Goal: Task Accomplishment & Management: Use online tool/utility

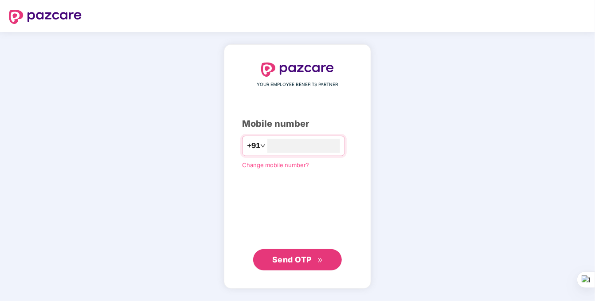
type input "**********"
click at [291, 257] on span "Send OTP" at bounding box center [291, 259] width 39 height 9
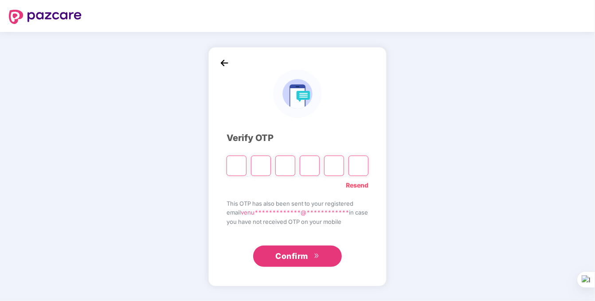
type input "*"
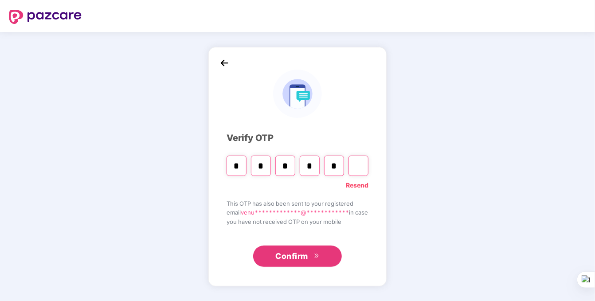
type input "*"
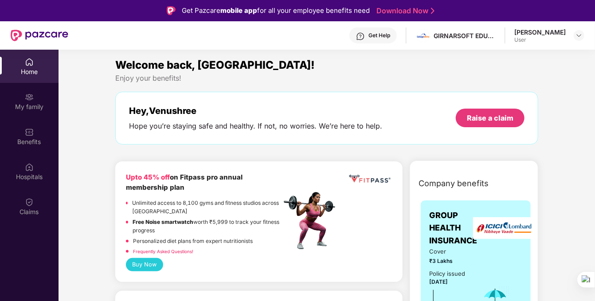
scroll to position [12, 0]
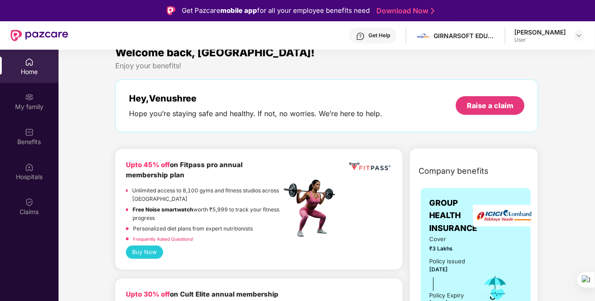
click at [176, 241] on link "Frequently Asked Questions!" at bounding box center [163, 238] width 60 height 5
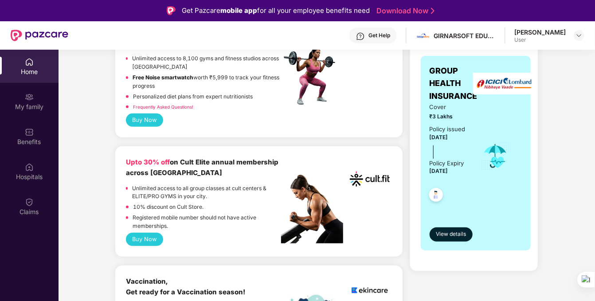
scroll to position [146, 0]
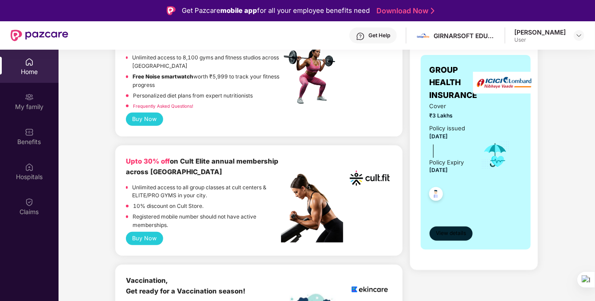
click at [459, 231] on span "View details" at bounding box center [451, 233] width 30 height 8
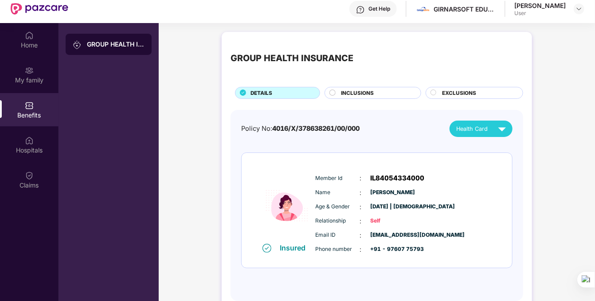
scroll to position [50, 0]
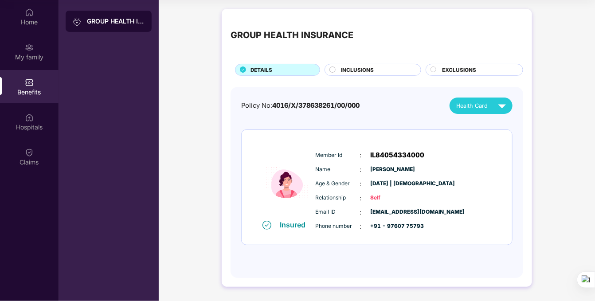
click at [364, 73] on span "INCLUSIONS" at bounding box center [358, 70] width 33 height 8
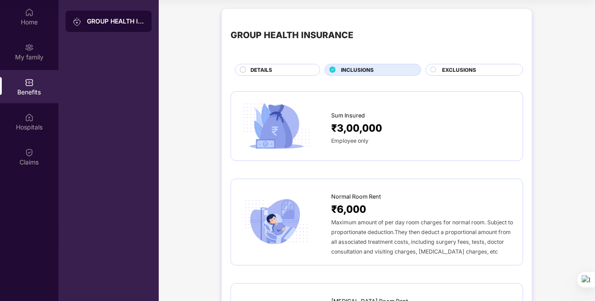
click at [453, 67] on span "EXCLUSIONS" at bounding box center [459, 70] width 34 height 8
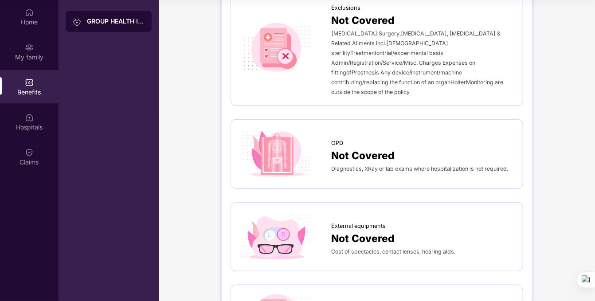
scroll to position [0, 0]
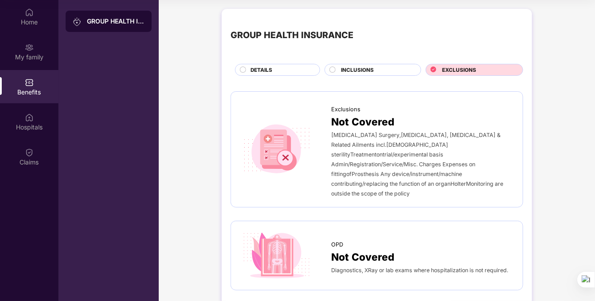
click at [376, 70] on div "INCLUSIONS" at bounding box center [376, 70] width 79 height 9
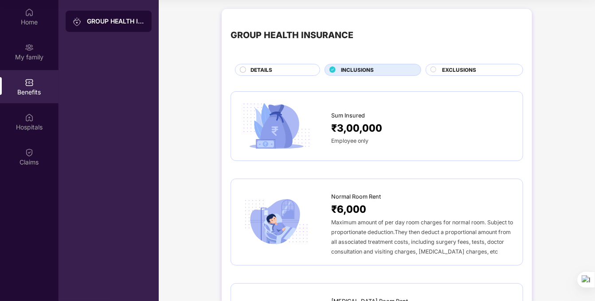
click at [292, 69] on div "DETAILS" at bounding box center [280, 70] width 69 height 9
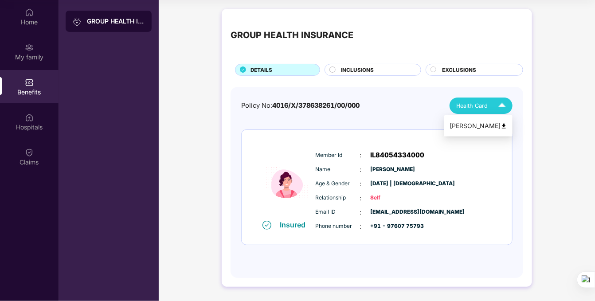
click at [485, 98] on div "Health Card" at bounding box center [484, 106] width 54 height 16
click at [488, 129] on div "[PERSON_NAME]" at bounding box center [479, 126] width 58 height 10
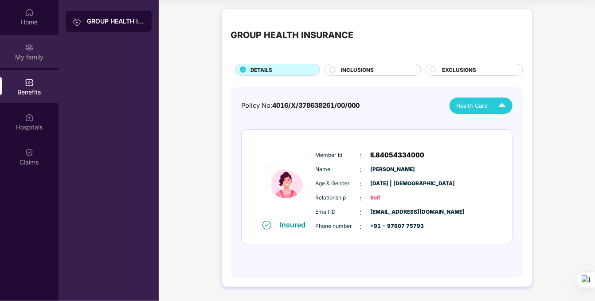
click at [20, 49] on div "My family" at bounding box center [29, 51] width 59 height 33
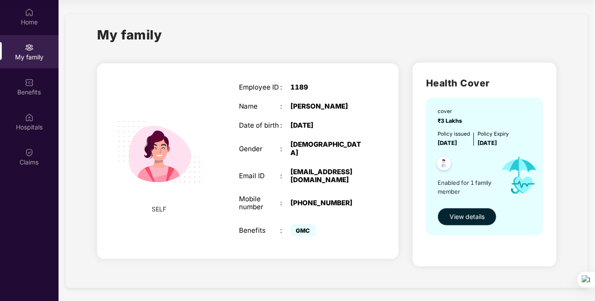
click at [454, 216] on span "View details" at bounding box center [467, 217] width 35 height 10
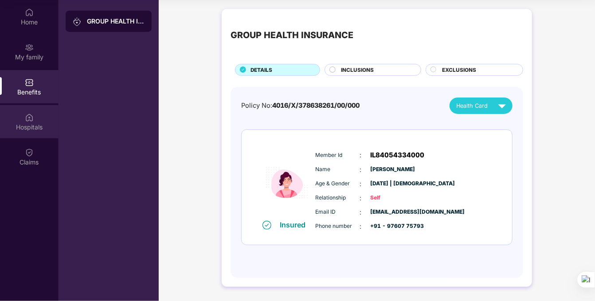
click at [28, 118] on img at bounding box center [29, 117] width 9 height 9
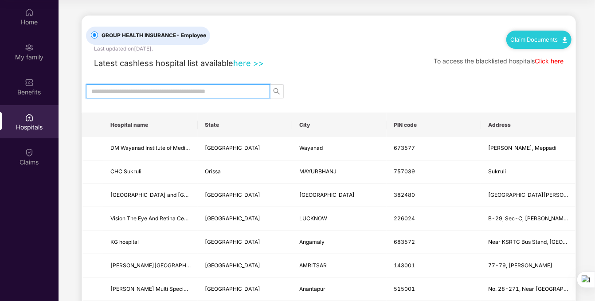
click at [135, 95] on input "text" at bounding box center [174, 92] width 166 height 10
type input "********"
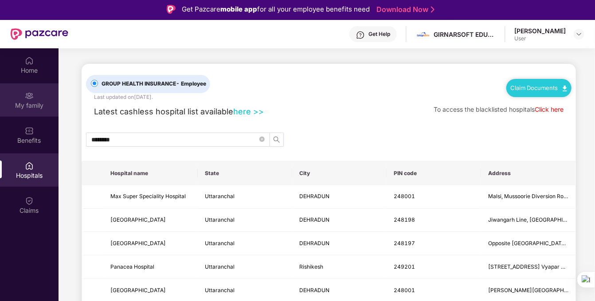
click at [27, 95] on img at bounding box center [29, 95] width 9 height 9
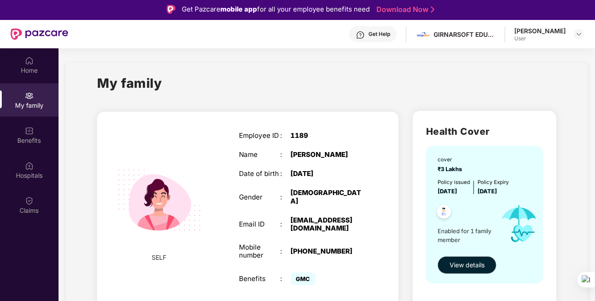
click at [475, 275] on div "cover ₹3 Lakhs Policy issued [DATE] Policy Expiry [DATE] Enabled for 1 family m…" at bounding box center [484, 215] width 117 height 138
click at [472, 270] on span "View details" at bounding box center [467, 265] width 35 height 10
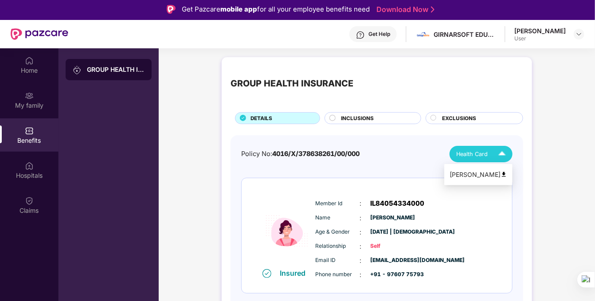
click at [476, 159] on div "Health Card" at bounding box center [484, 154] width 54 height 16
click at [474, 171] on div "[PERSON_NAME]" at bounding box center [479, 175] width 58 height 10
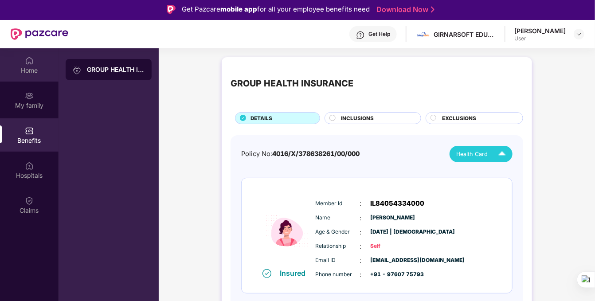
click at [16, 63] on div "Home" at bounding box center [29, 64] width 59 height 33
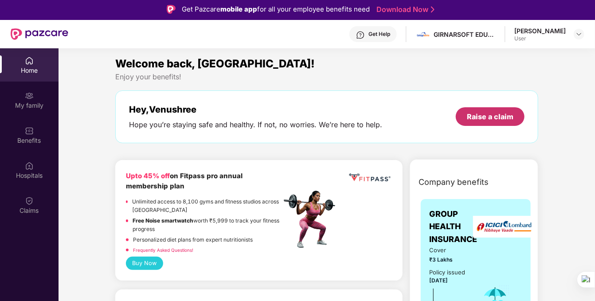
click at [468, 120] on div "Raise a claim" at bounding box center [490, 116] width 69 height 19
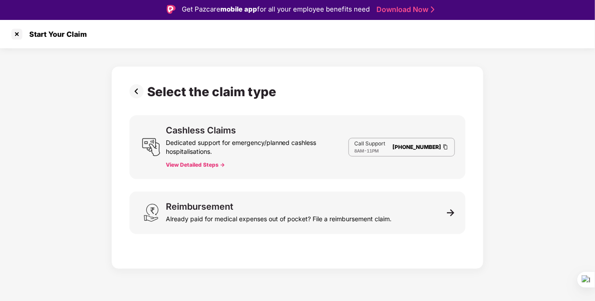
click at [199, 164] on button "View Detailed Steps ->" at bounding box center [195, 165] width 59 height 7
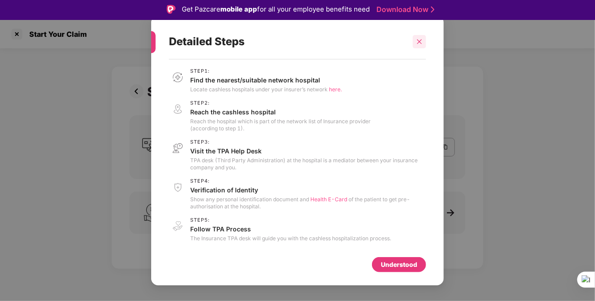
click at [421, 41] on icon "close" at bounding box center [420, 42] width 6 height 6
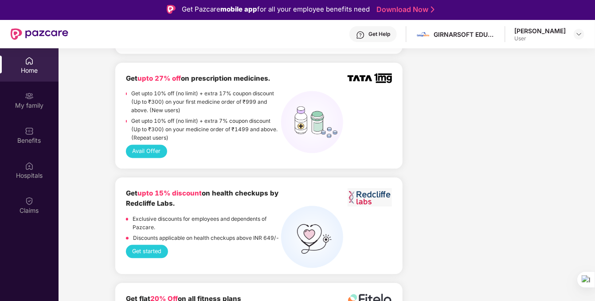
scroll to position [816, 0]
click at [147, 244] on button "Get started" at bounding box center [147, 250] width 42 height 13
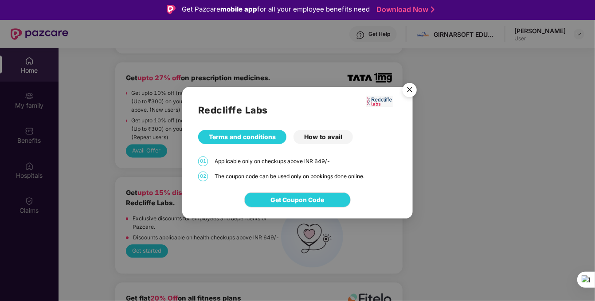
click at [336, 126] on div "Redcliffe Labs Terms and conditions How to avail 01 Applicable only on checkups…" at bounding box center [297, 134] width 231 height 95
click at [324, 142] on div "How to avail" at bounding box center [323, 137] width 59 height 14
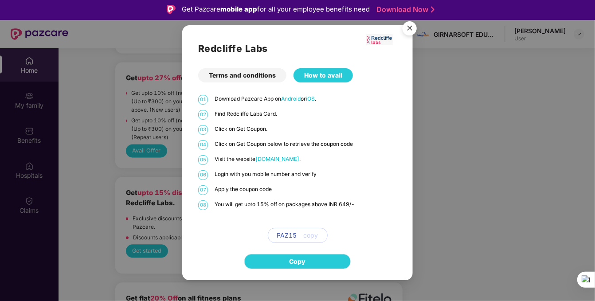
click at [324, 142] on p "Click on Get Coupon below to retrieve the coupon code" at bounding box center [306, 144] width 182 height 8
click at [309, 232] on span "copy" at bounding box center [311, 236] width 15 height 10
click at [300, 261] on span "Copy" at bounding box center [298, 262] width 16 height 10
click at [406, 27] on img "Close" at bounding box center [410, 29] width 25 height 25
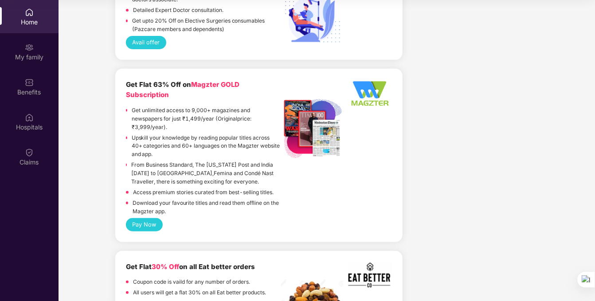
scroll to position [1623, 0]
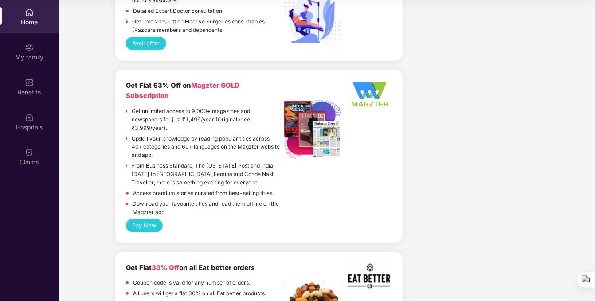
click at [26, 14] on img at bounding box center [29, 12] width 9 height 9
click at [27, 77] on div at bounding box center [29, 81] width 9 height 9
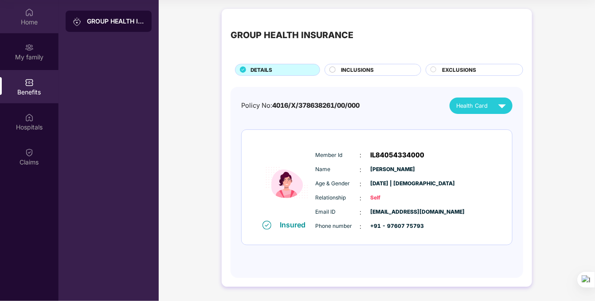
click at [27, 15] on img at bounding box center [29, 12] width 9 height 9
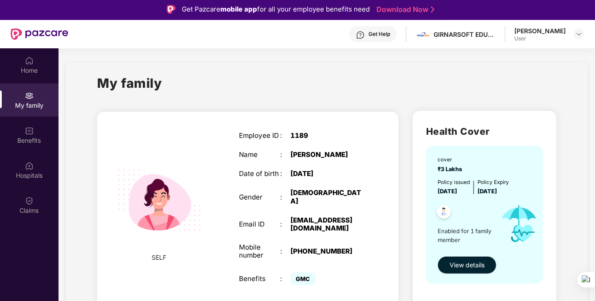
scroll to position [50, 0]
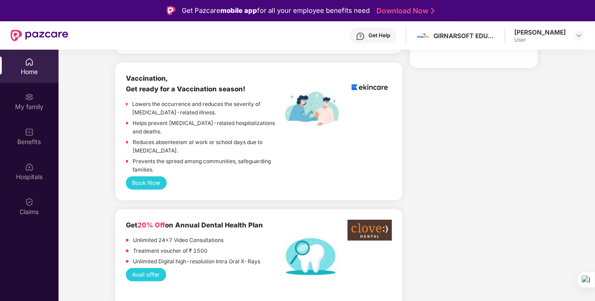
scroll to position [396, 0]
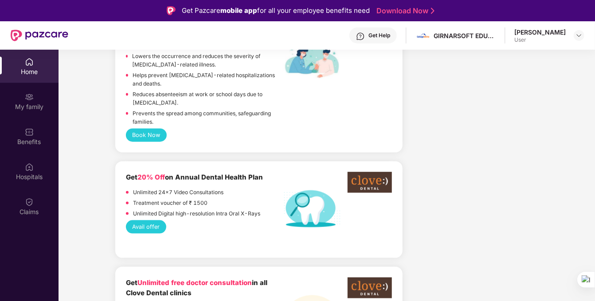
click at [138, 221] on button "Avail offer" at bounding box center [146, 227] width 40 height 13
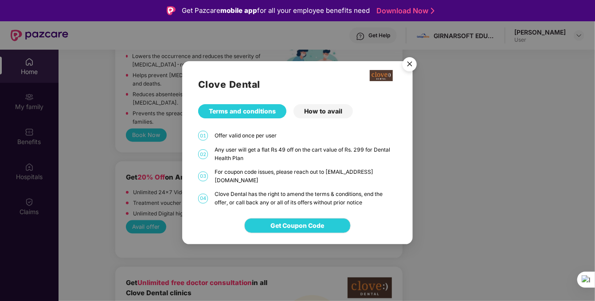
click at [406, 68] on img "Close" at bounding box center [410, 65] width 25 height 25
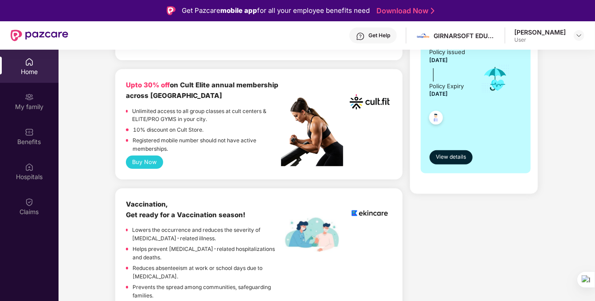
scroll to position [188, 0]
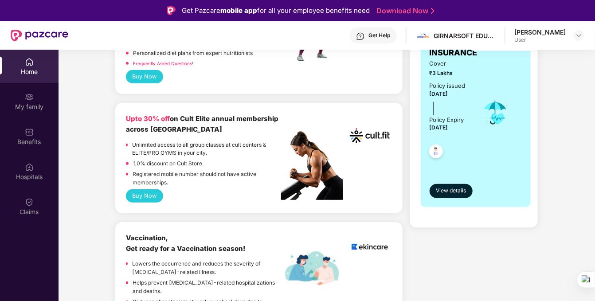
click at [373, 34] on div "Get Help" at bounding box center [380, 35] width 22 height 7
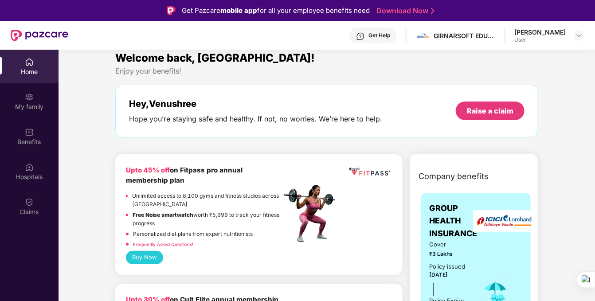
scroll to position [20, 0]
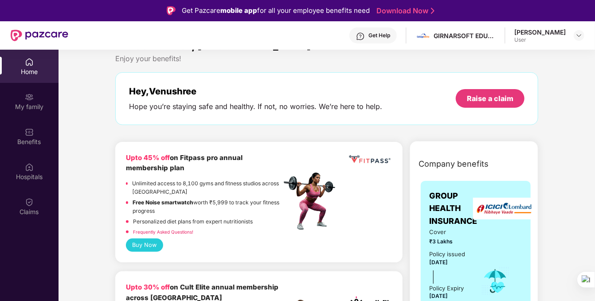
click at [132, 246] on button "Buy Now" at bounding box center [144, 245] width 37 height 13
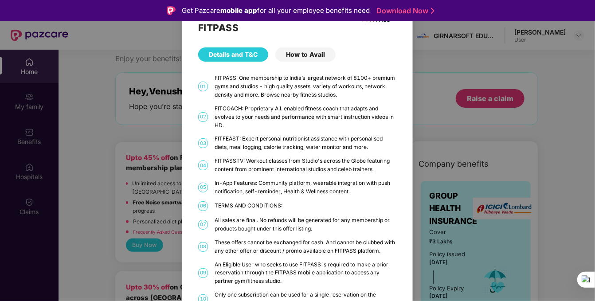
click at [305, 54] on div "How to Avail" at bounding box center [306, 54] width 60 height 14
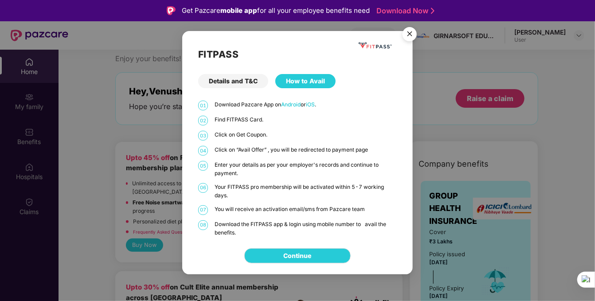
click at [407, 36] on img "Close" at bounding box center [410, 35] width 25 height 25
